Goal: Task Accomplishment & Management: Use online tool/utility

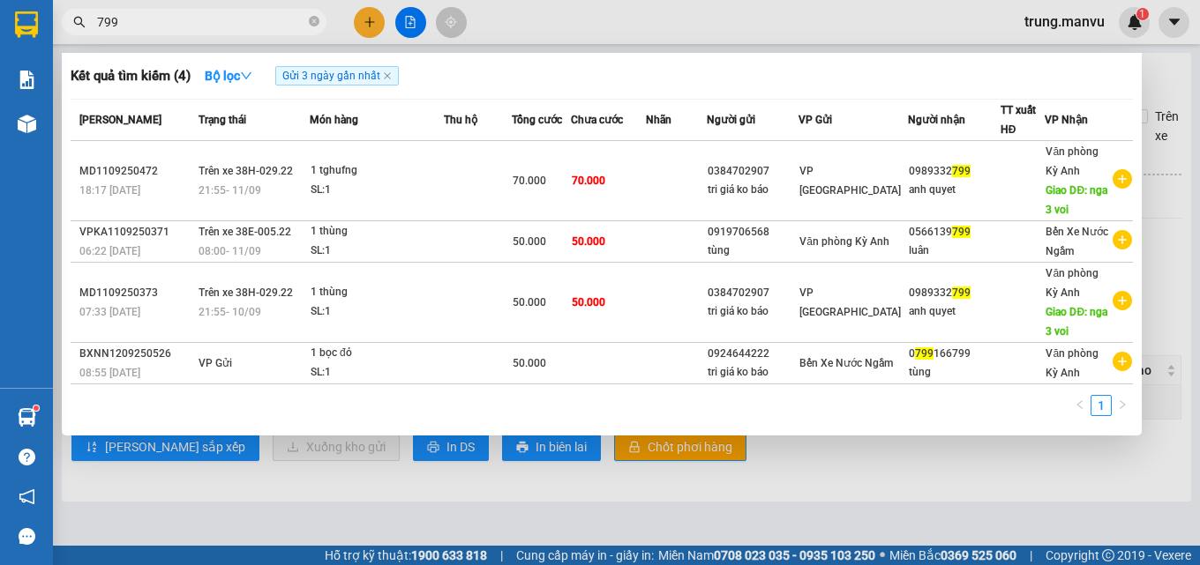
click at [169, 14] on input "799" at bounding box center [201, 21] width 208 height 19
type input "7"
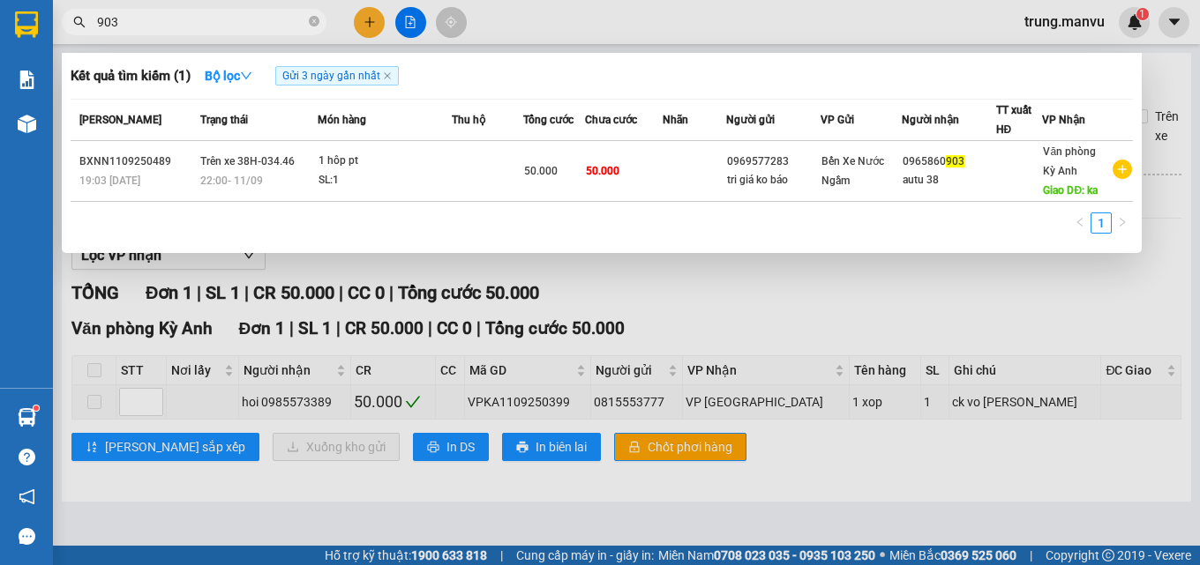
click at [168, 23] on input "903" at bounding box center [201, 21] width 208 height 19
type input "9"
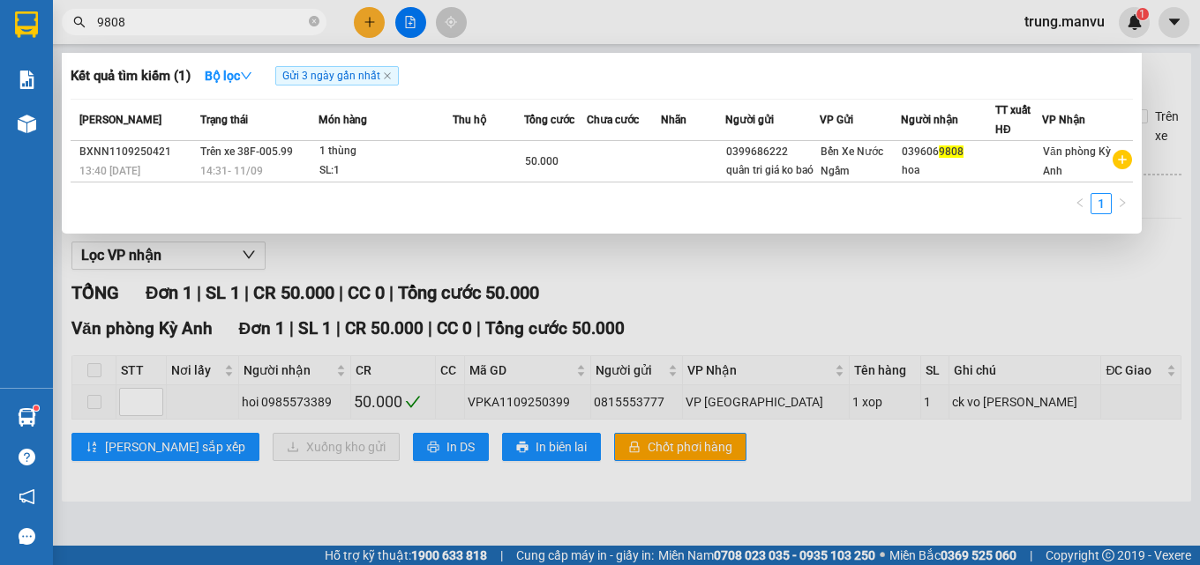
click at [143, 14] on input "9808" at bounding box center [201, 21] width 208 height 19
type input "9"
type input "3"
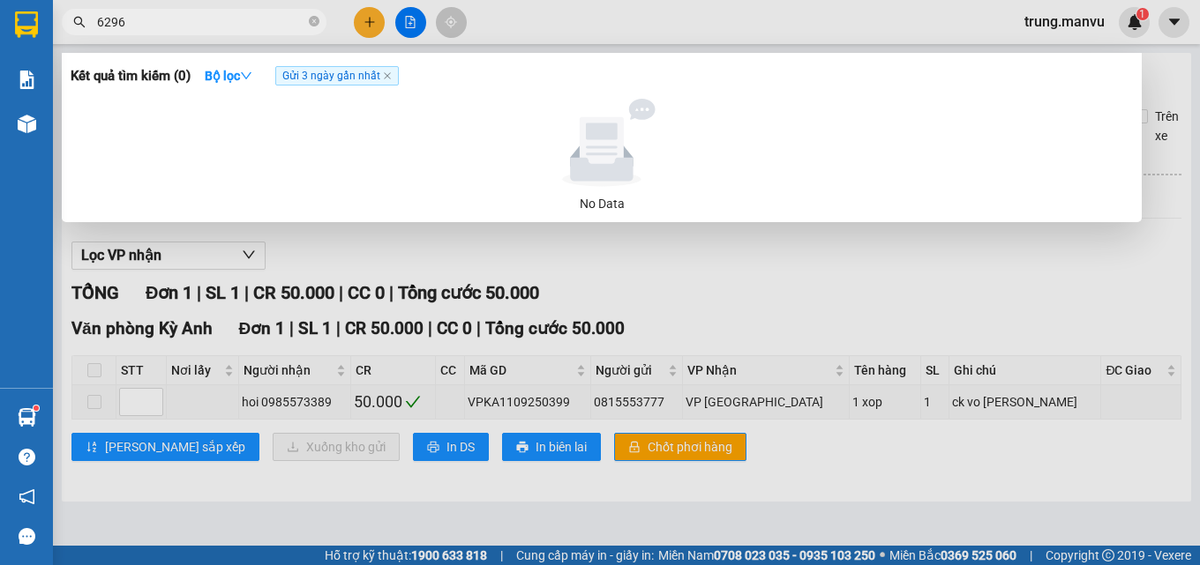
click at [168, 12] on input "6296" at bounding box center [201, 21] width 208 height 19
type input "6"
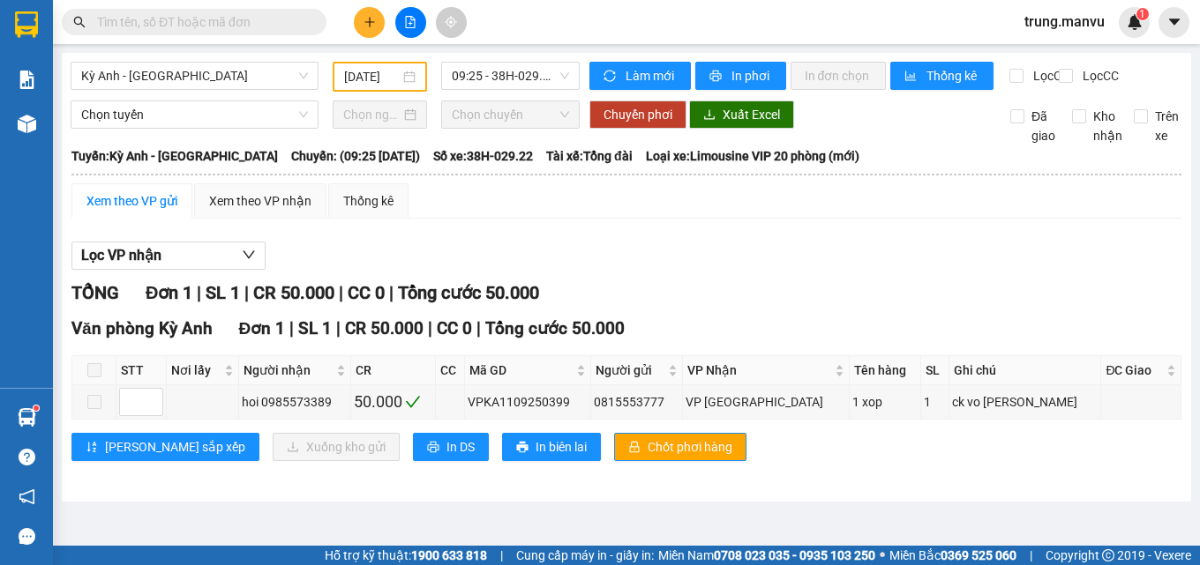
click at [220, 22] on input "text" at bounding box center [201, 21] width 208 height 19
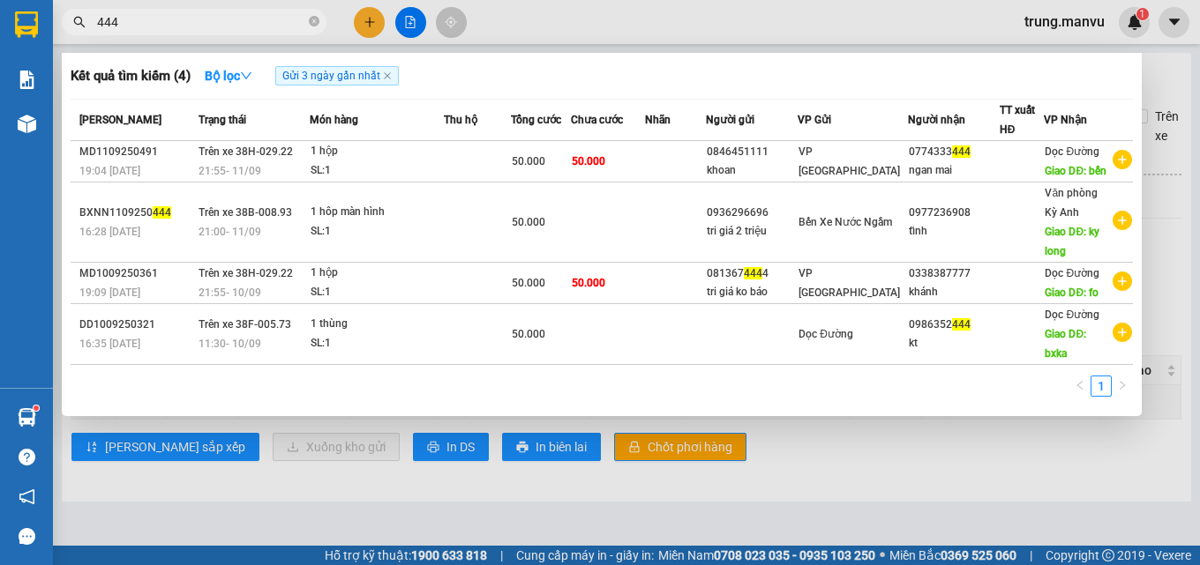
type input "444"
click at [146, 8] on div at bounding box center [600, 282] width 1200 height 565
